Goal: Complete application form

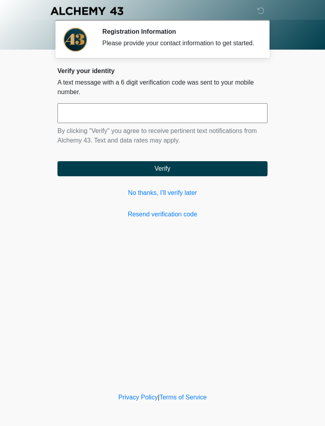
click at [200, 120] on input "text" at bounding box center [163, 113] width 210 height 20
type input "******"
click at [225, 175] on button "Verify" at bounding box center [163, 168] width 210 height 15
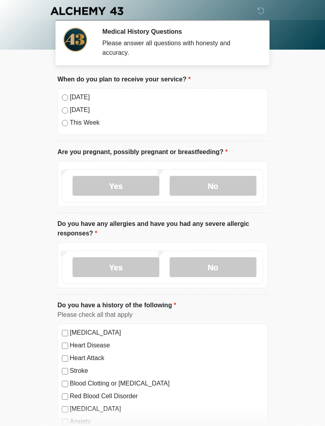
click at [81, 90] on div "[DATE] [DATE] This Week" at bounding box center [163, 111] width 210 height 47
click at [224, 188] on label "No" at bounding box center [213, 186] width 87 height 20
click at [239, 264] on label "No" at bounding box center [213, 267] width 87 height 20
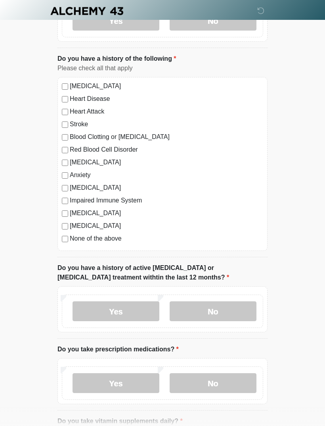
scroll to position [264, 0]
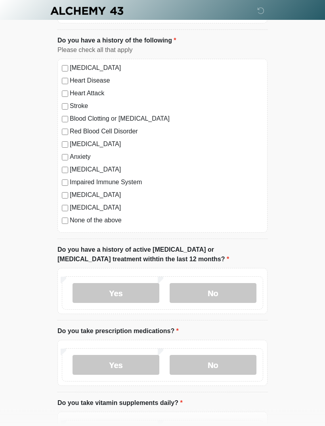
click at [241, 292] on label "No" at bounding box center [213, 293] width 87 height 20
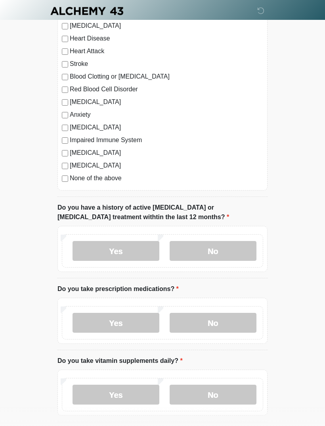
scroll to position [308, 0]
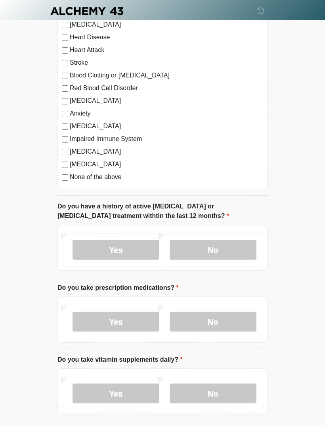
click at [141, 320] on label "Yes" at bounding box center [116, 321] width 87 height 20
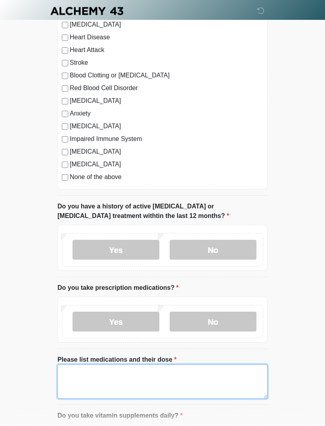
click at [197, 377] on textarea "Please list medications and their dose" at bounding box center [163, 381] width 210 height 34
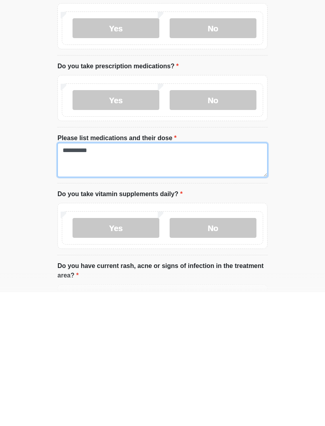
type textarea "**********"
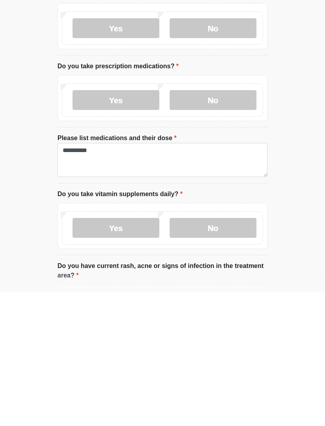
click at [231, 352] on label "No" at bounding box center [213, 362] width 87 height 20
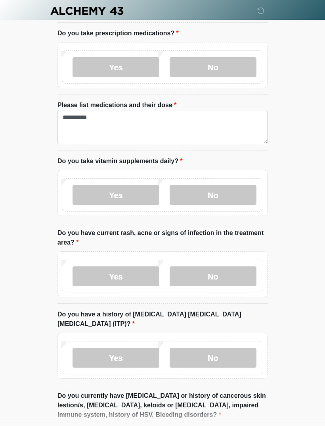
scroll to position [562, 0]
click at [235, 271] on label "No" at bounding box center [213, 276] width 87 height 20
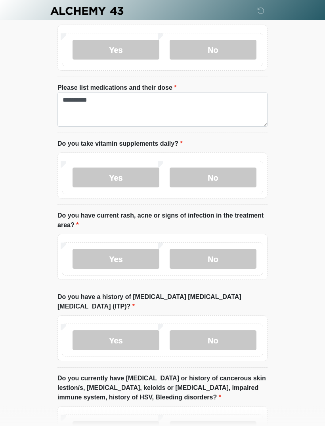
scroll to position [580, 0]
click at [242, 330] on label "No" at bounding box center [213, 340] width 87 height 20
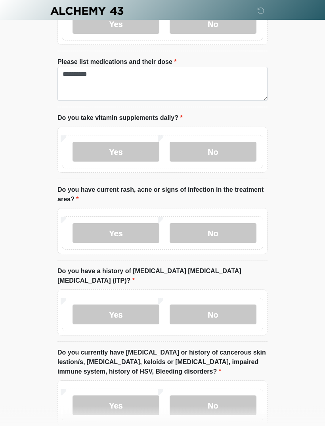
scroll to position [609, 0]
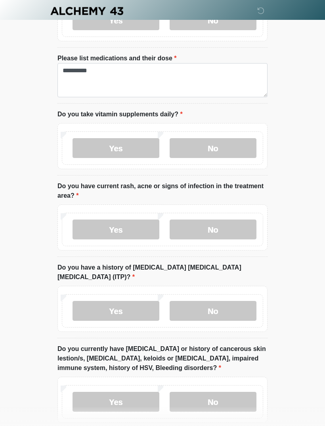
click at [241, 392] on label "No" at bounding box center [213, 402] width 87 height 20
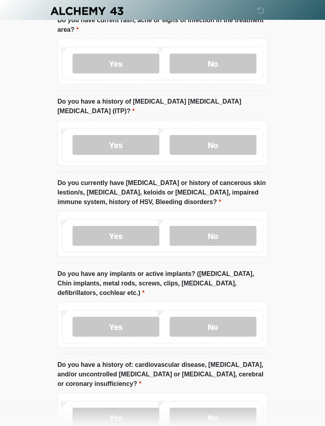
scroll to position [801, 0]
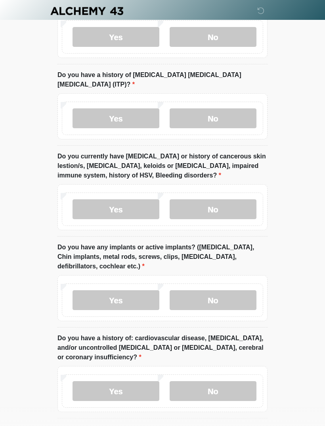
click at [243, 292] on label "No" at bounding box center [213, 300] width 87 height 20
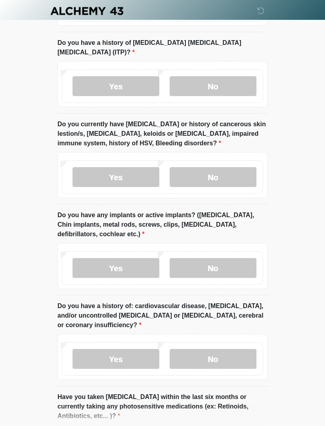
scroll to position [911, 0]
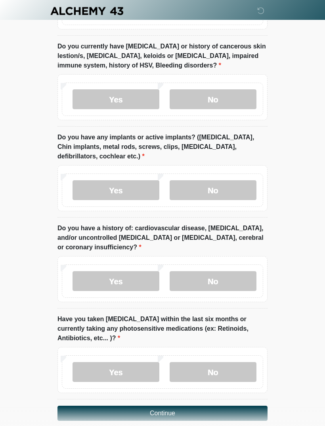
click at [243, 273] on label "No" at bounding box center [213, 281] width 87 height 20
click at [246, 362] on label "No" at bounding box center [213, 372] width 87 height 20
click at [240, 405] on button "Continue" at bounding box center [163, 412] width 210 height 15
click at [238, 405] on button "Continue" at bounding box center [163, 412] width 210 height 15
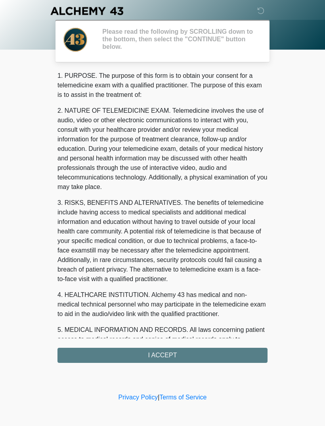
scroll to position [0, 0]
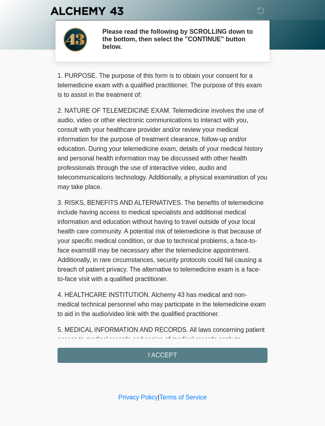
click at [233, 356] on div "1. PURPOSE. The purpose of this form is to obtain your consent for a telemedici…" at bounding box center [163, 217] width 210 height 292
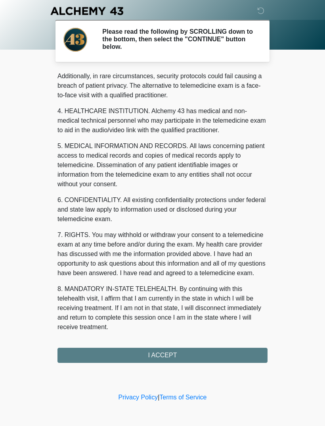
click at [219, 350] on div "1. PURPOSE. The purpose of this form is to obtain your consent for a telemedici…" at bounding box center [163, 217] width 210 height 292
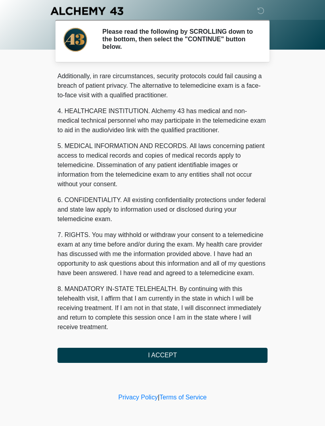
click at [232, 351] on button "I ACCEPT" at bounding box center [163, 355] width 210 height 15
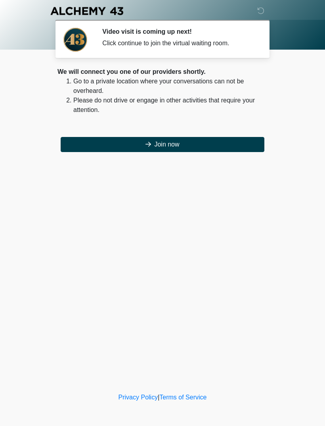
click at [230, 144] on button "Join now" at bounding box center [163, 144] width 204 height 15
